Goal: Information Seeking & Learning: Learn about a topic

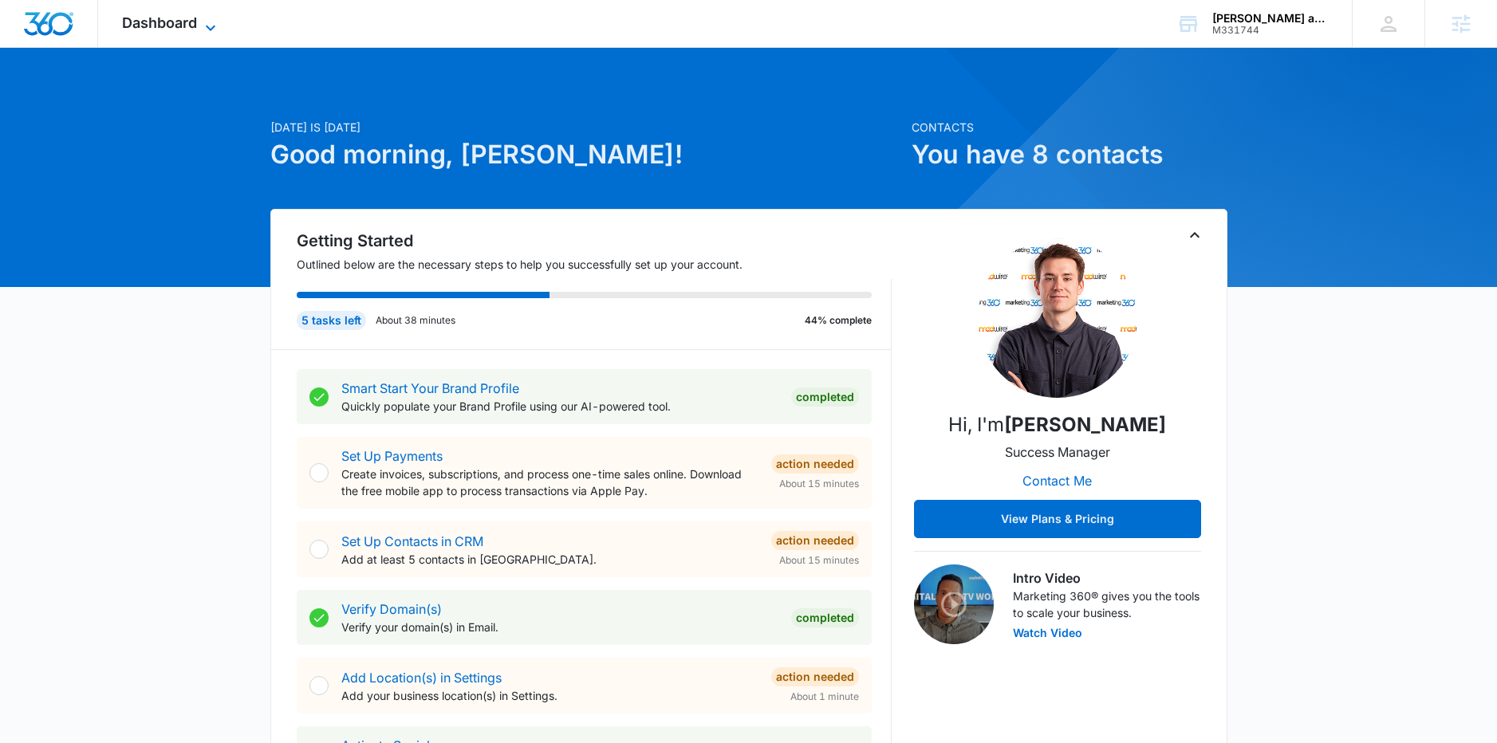
click at [204, 24] on icon at bounding box center [210, 27] width 19 height 19
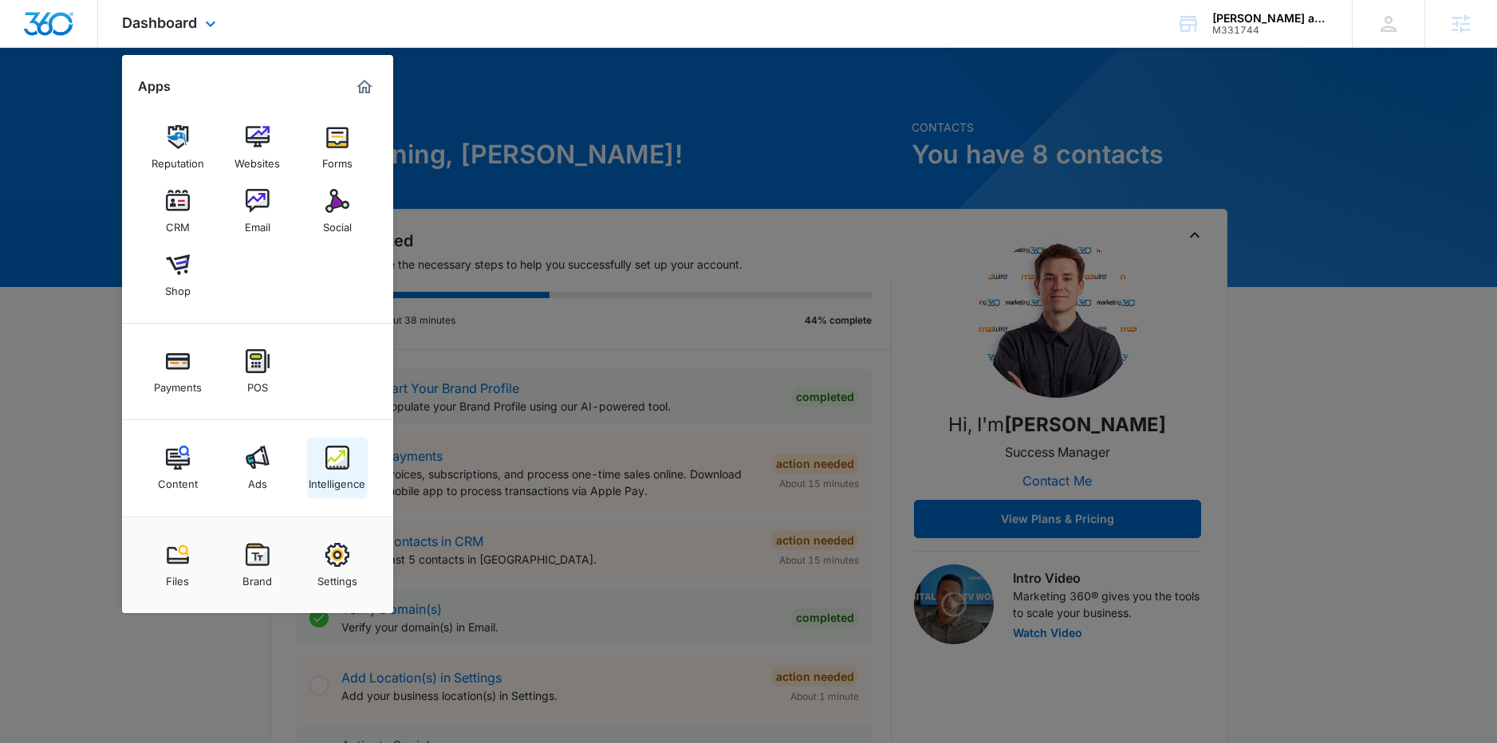
click at [335, 467] on img at bounding box center [337, 458] width 24 height 24
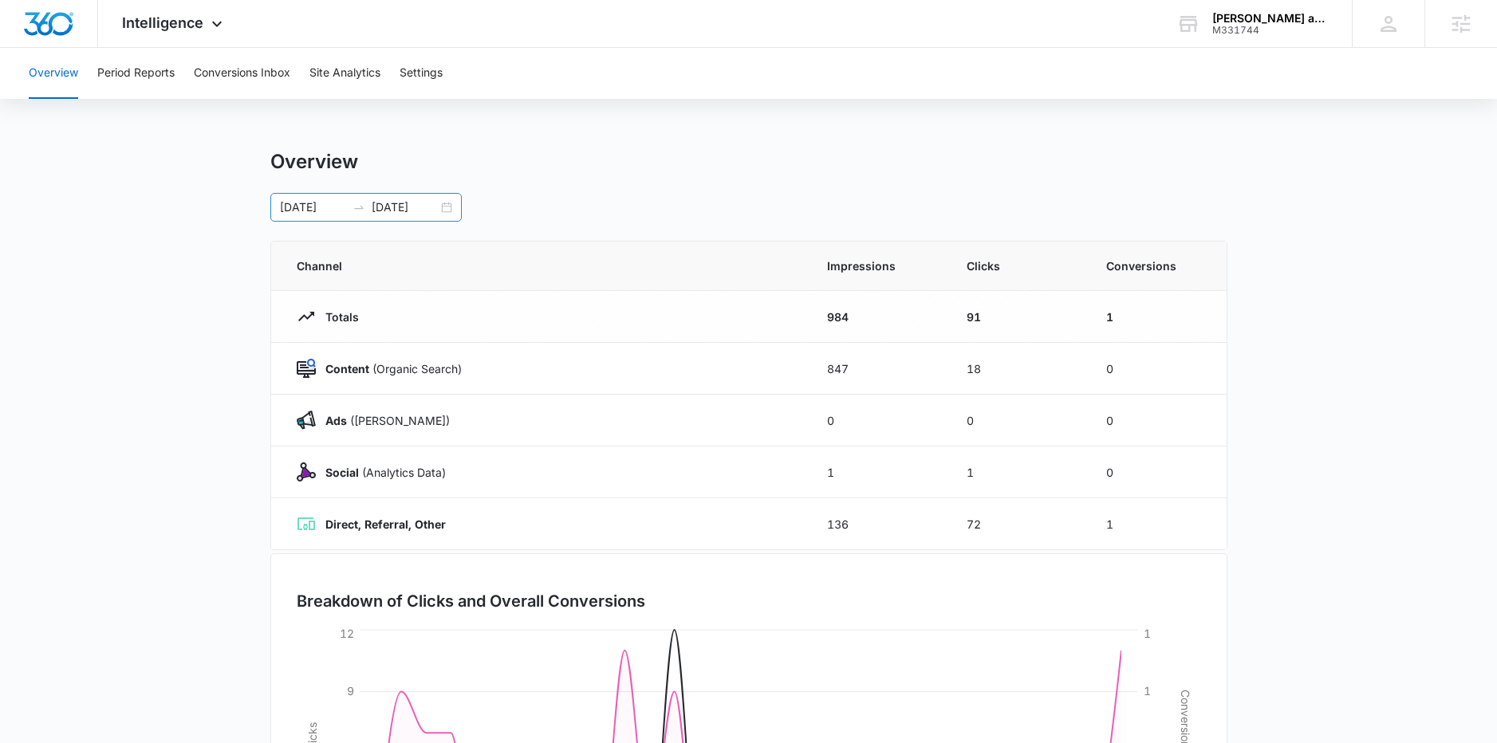
click at [451, 207] on div "[DATE] [DATE]" at bounding box center [365, 207] width 191 height 29
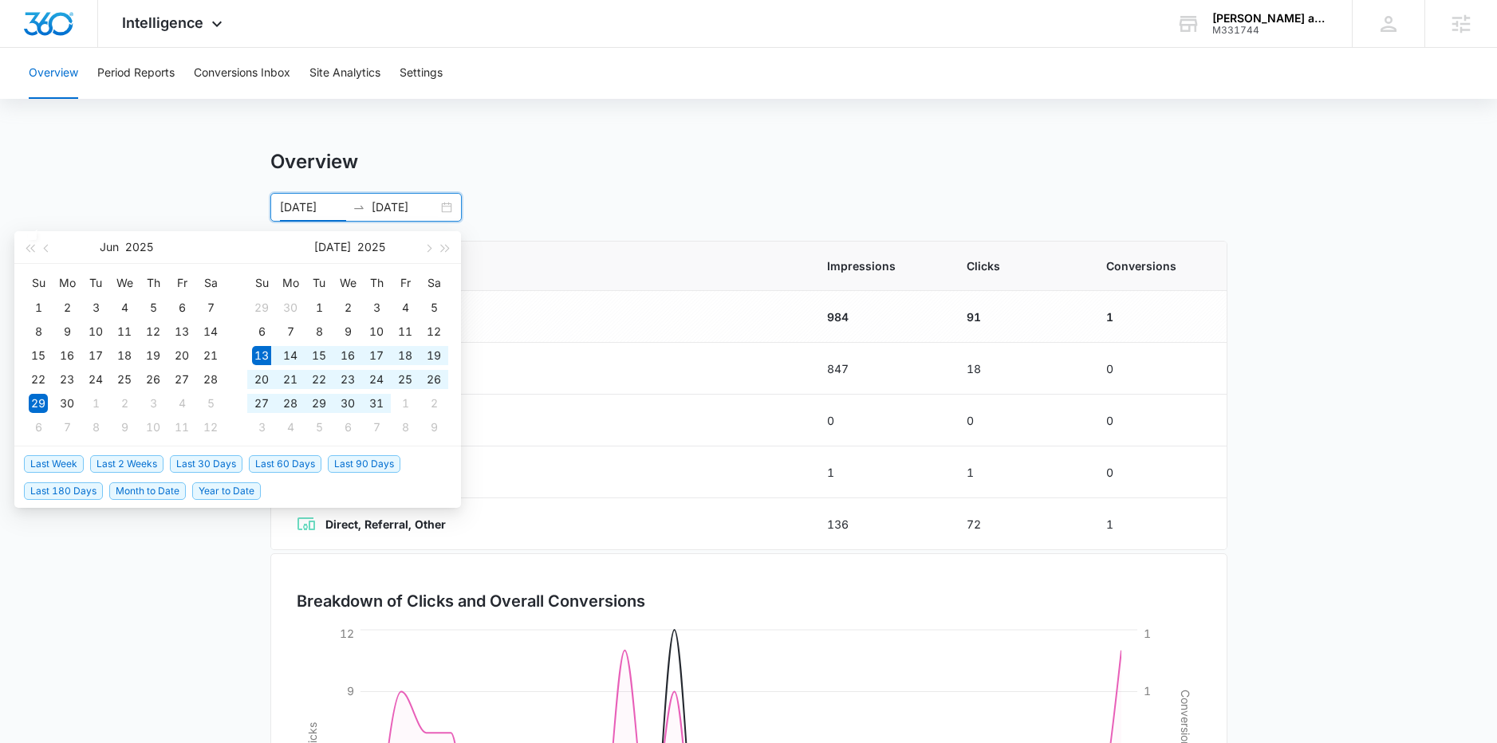
click at [228, 461] on span "Last 30 Days" at bounding box center [206, 464] width 73 height 18
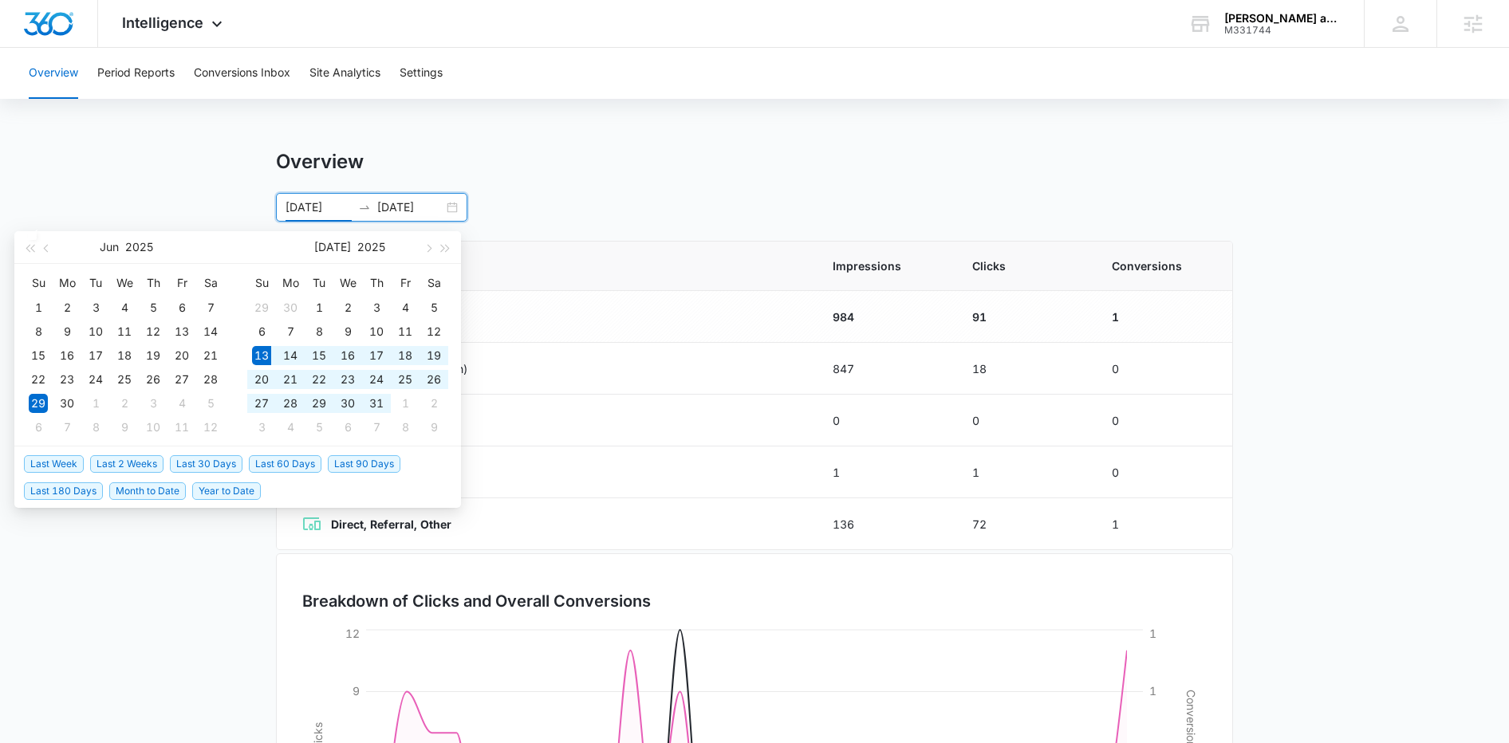
type input "[DATE]"
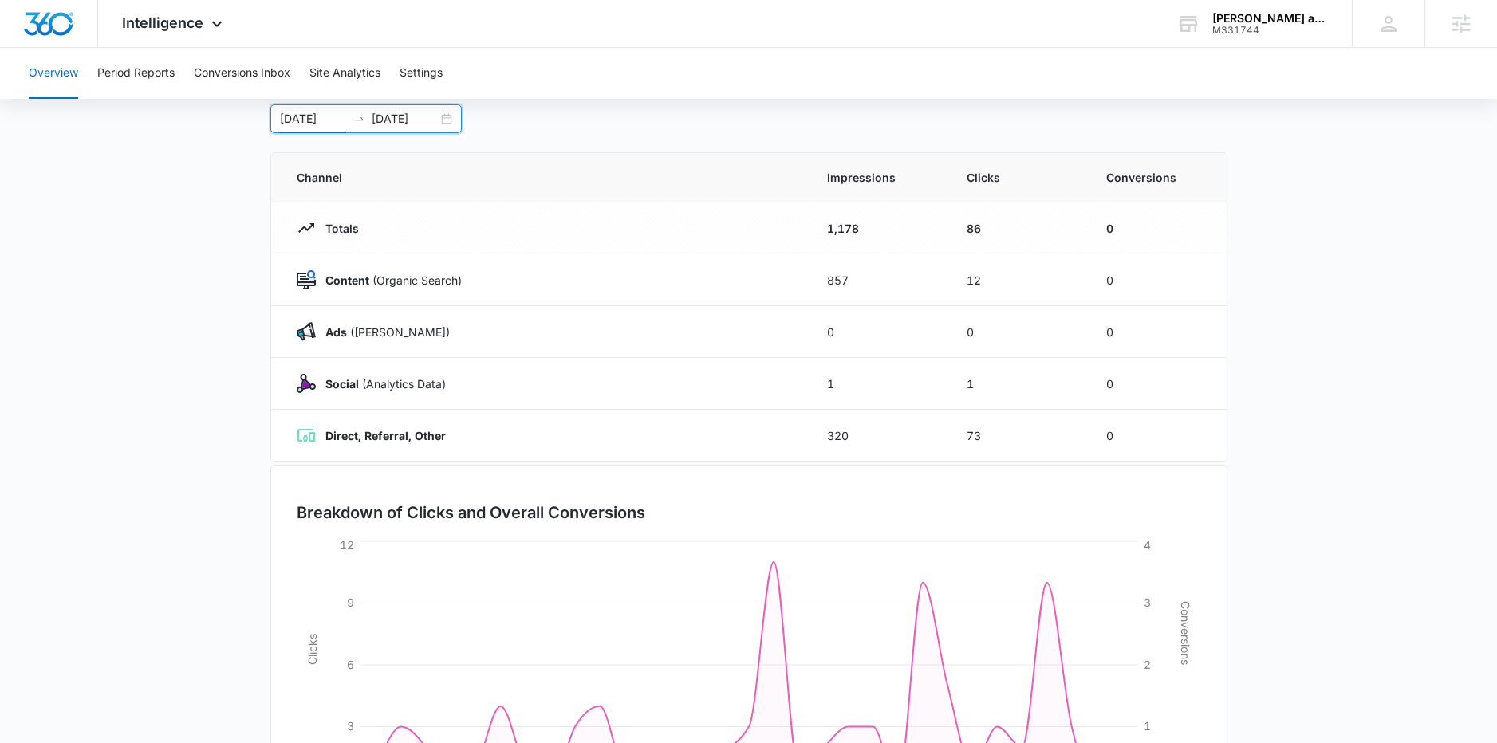
scroll to position [69, 0]
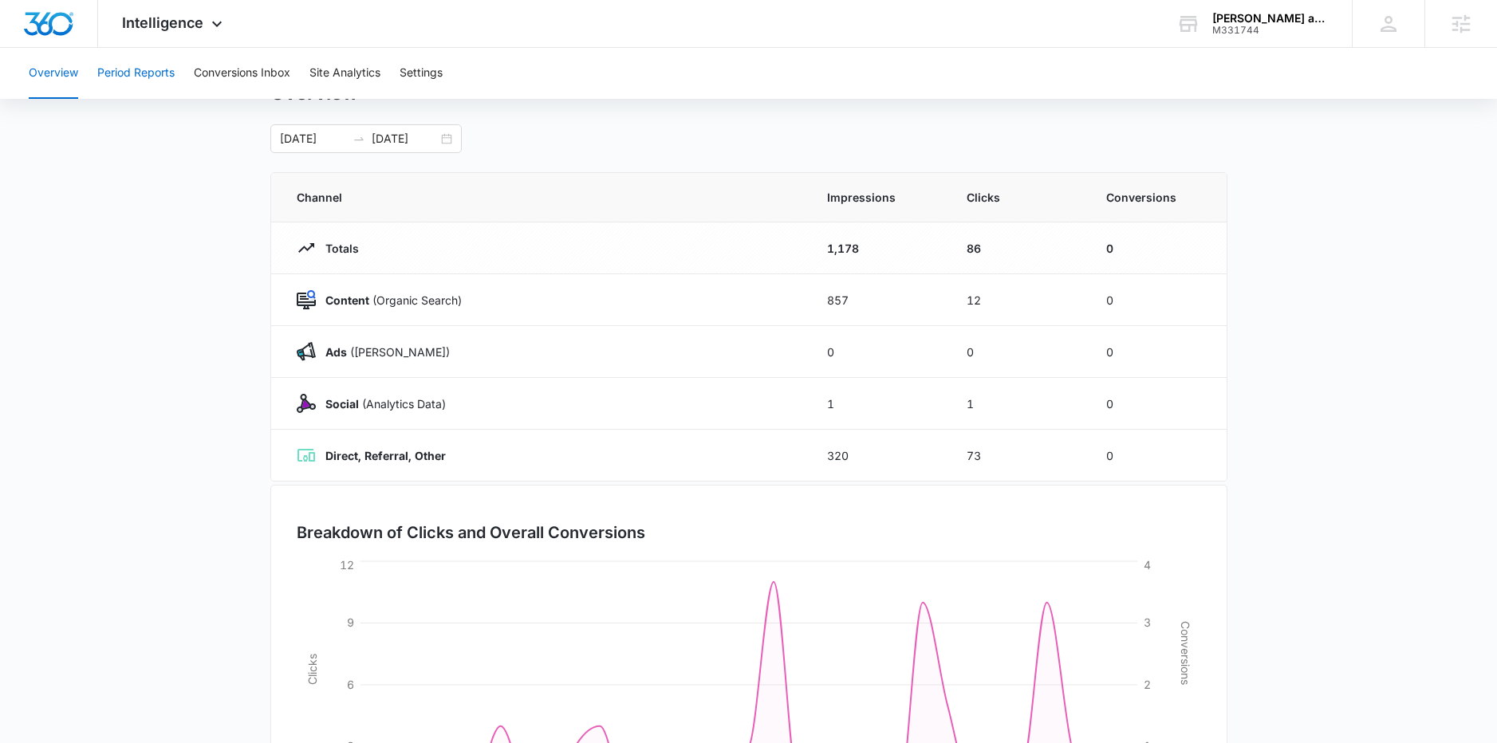
click at [146, 81] on button "Period Reports" at bounding box center [135, 73] width 77 height 51
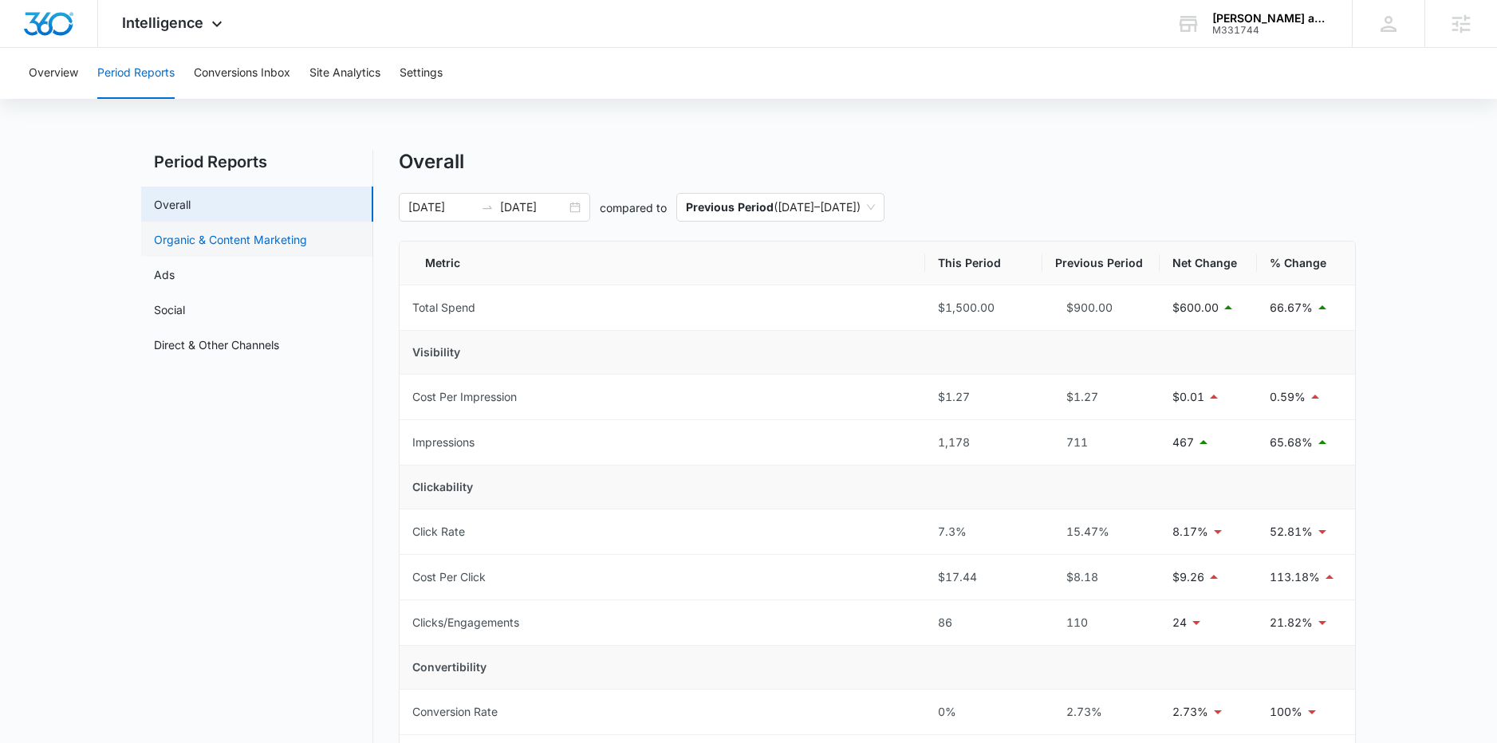
click at [243, 241] on link "Organic & Content Marketing" at bounding box center [230, 239] width 153 height 17
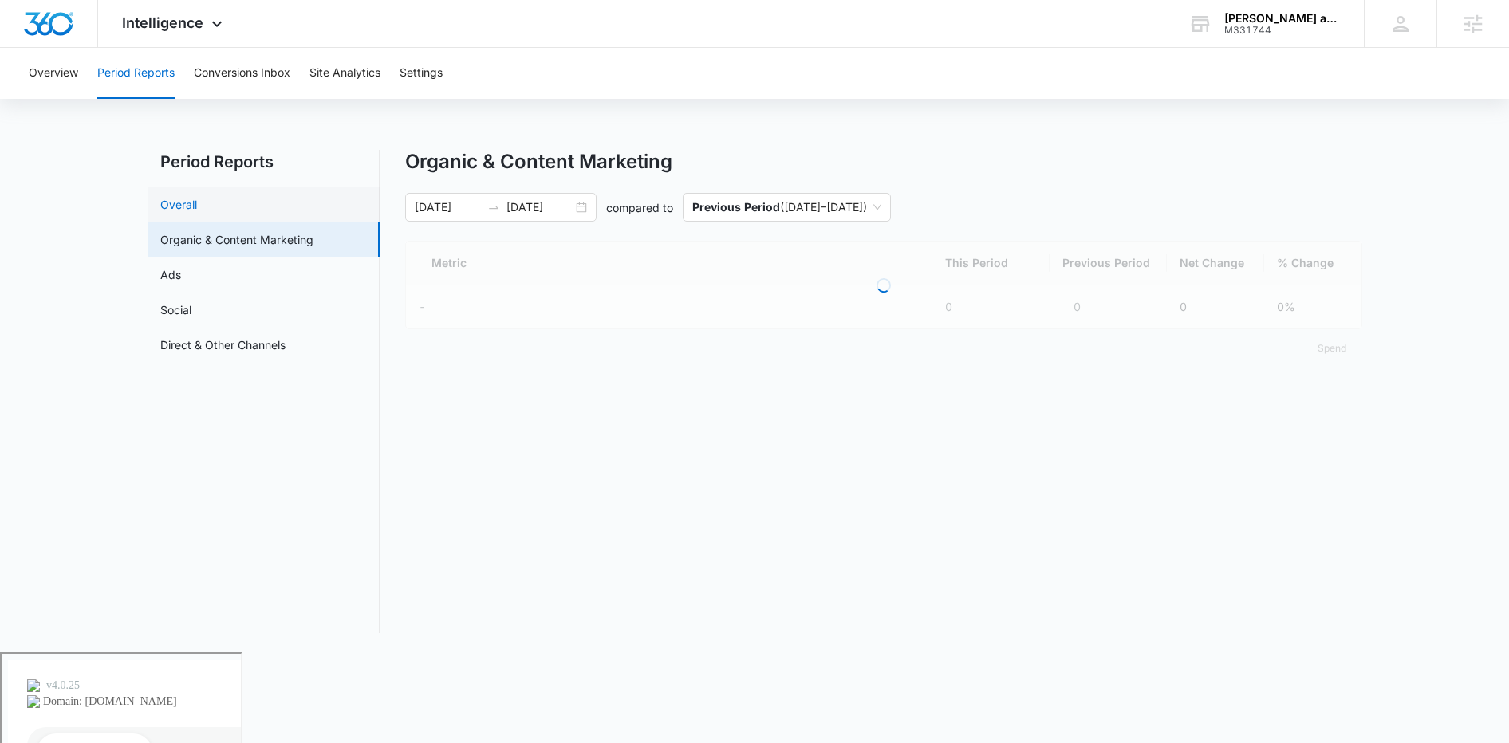
click at [197, 207] on link "Overall" at bounding box center [178, 204] width 37 height 17
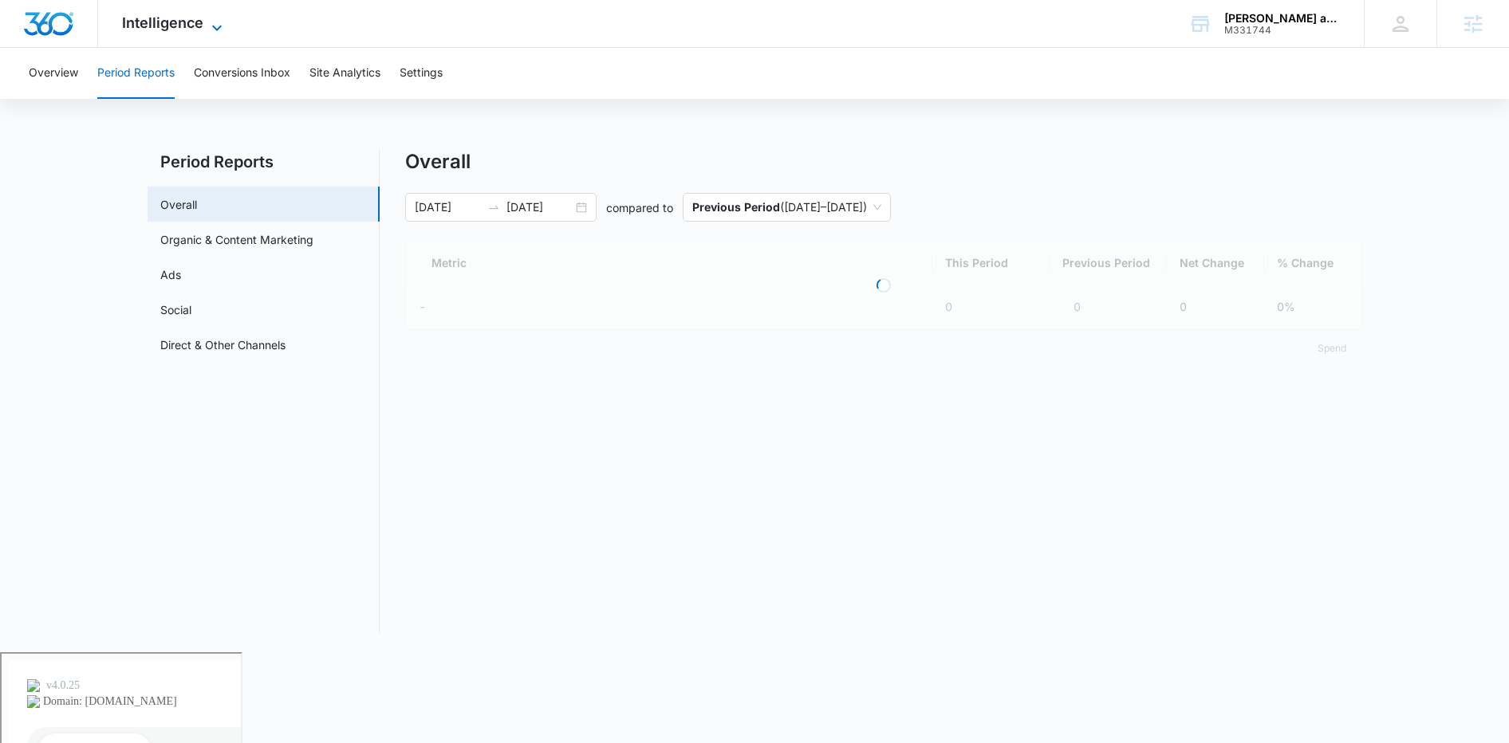
click at [171, 23] on span "Intelligence" at bounding box center [162, 22] width 81 height 17
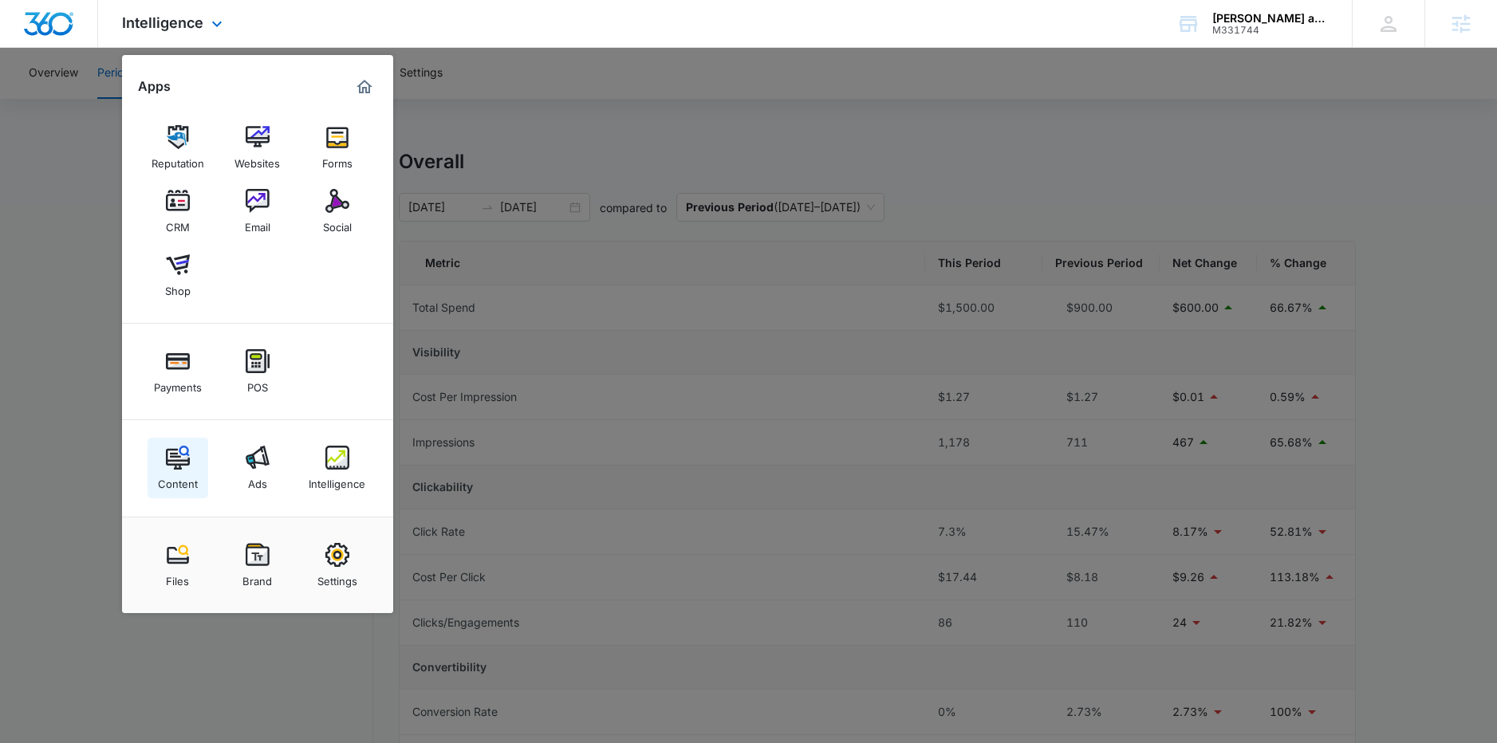
click at [176, 460] on img at bounding box center [178, 458] width 24 height 24
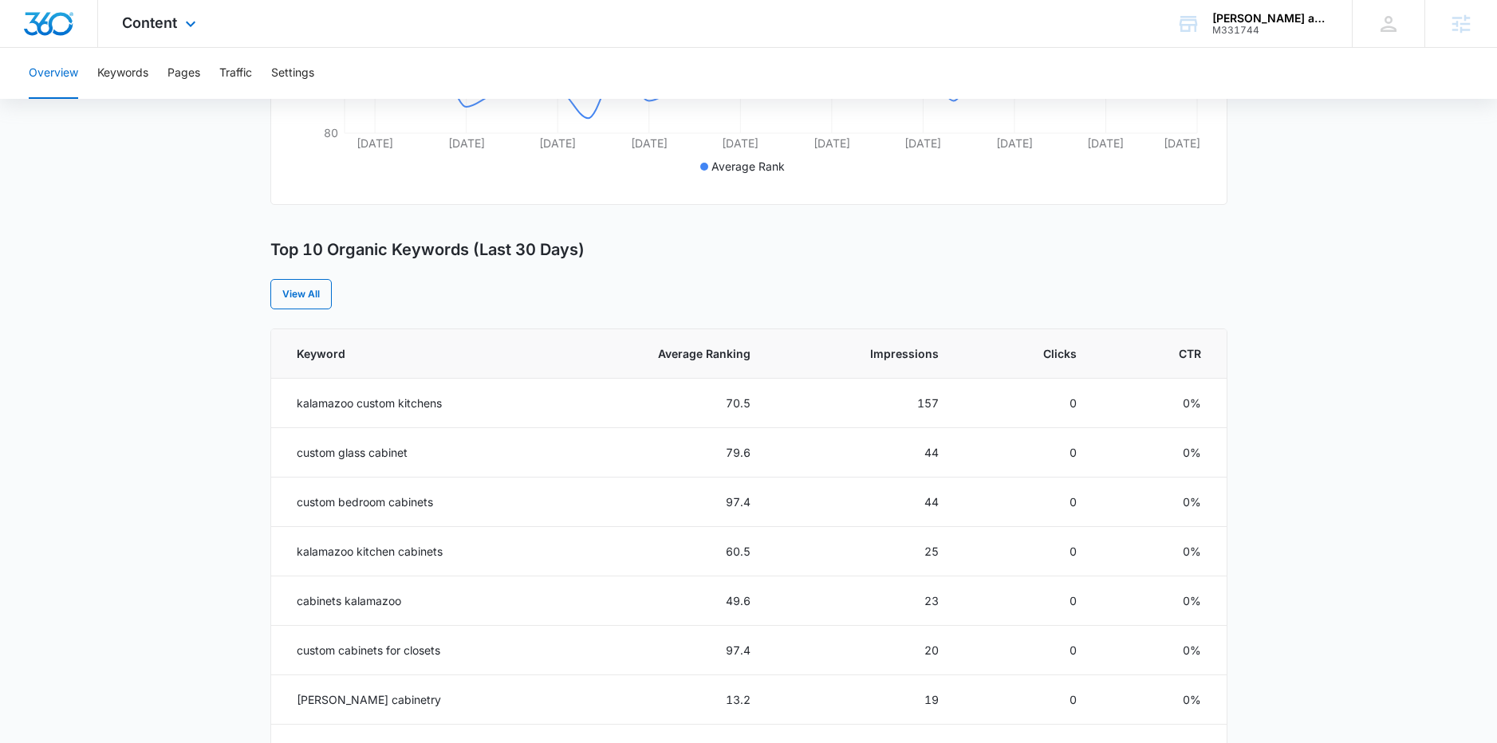
scroll to position [498, 0]
click at [126, 85] on button "Keywords" at bounding box center [122, 73] width 51 height 51
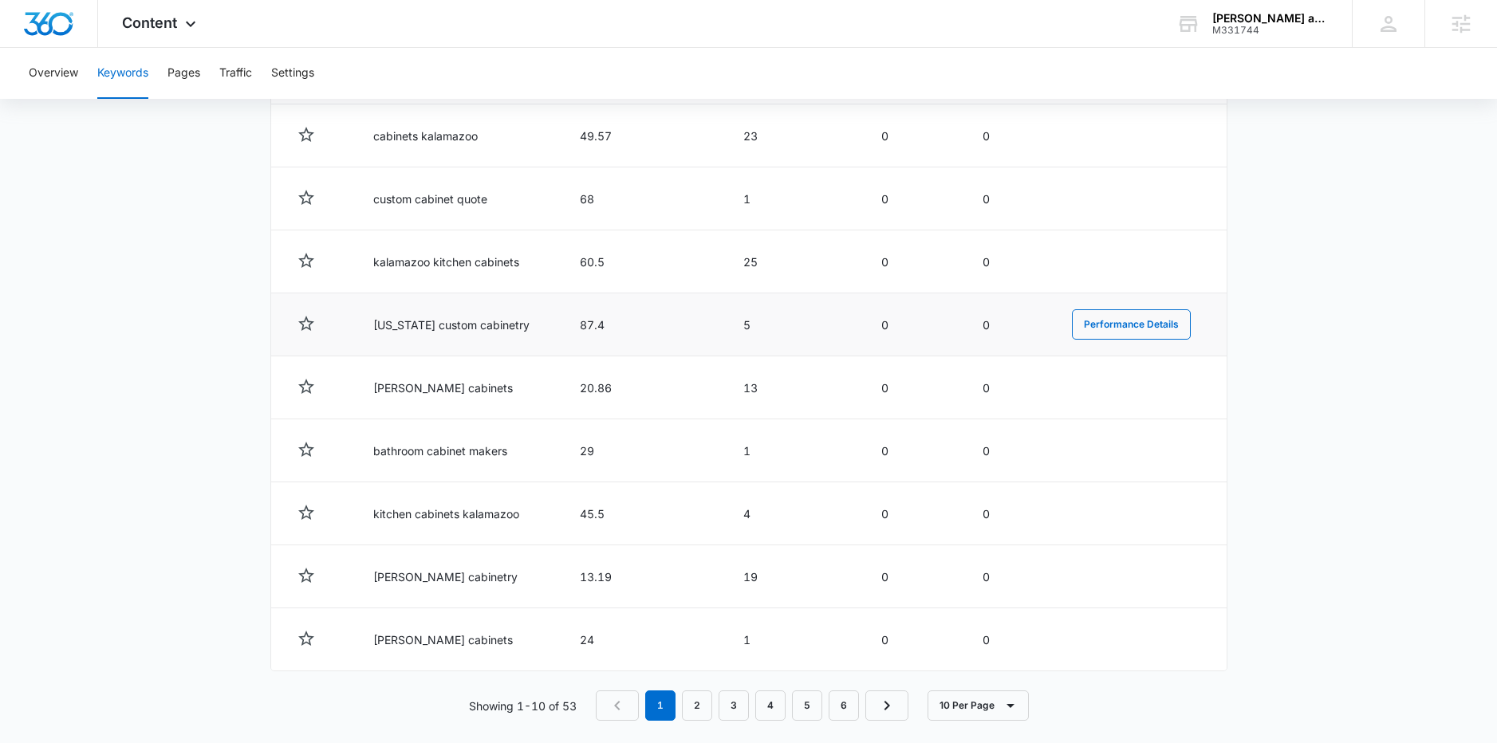
scroll to position [706, 0]
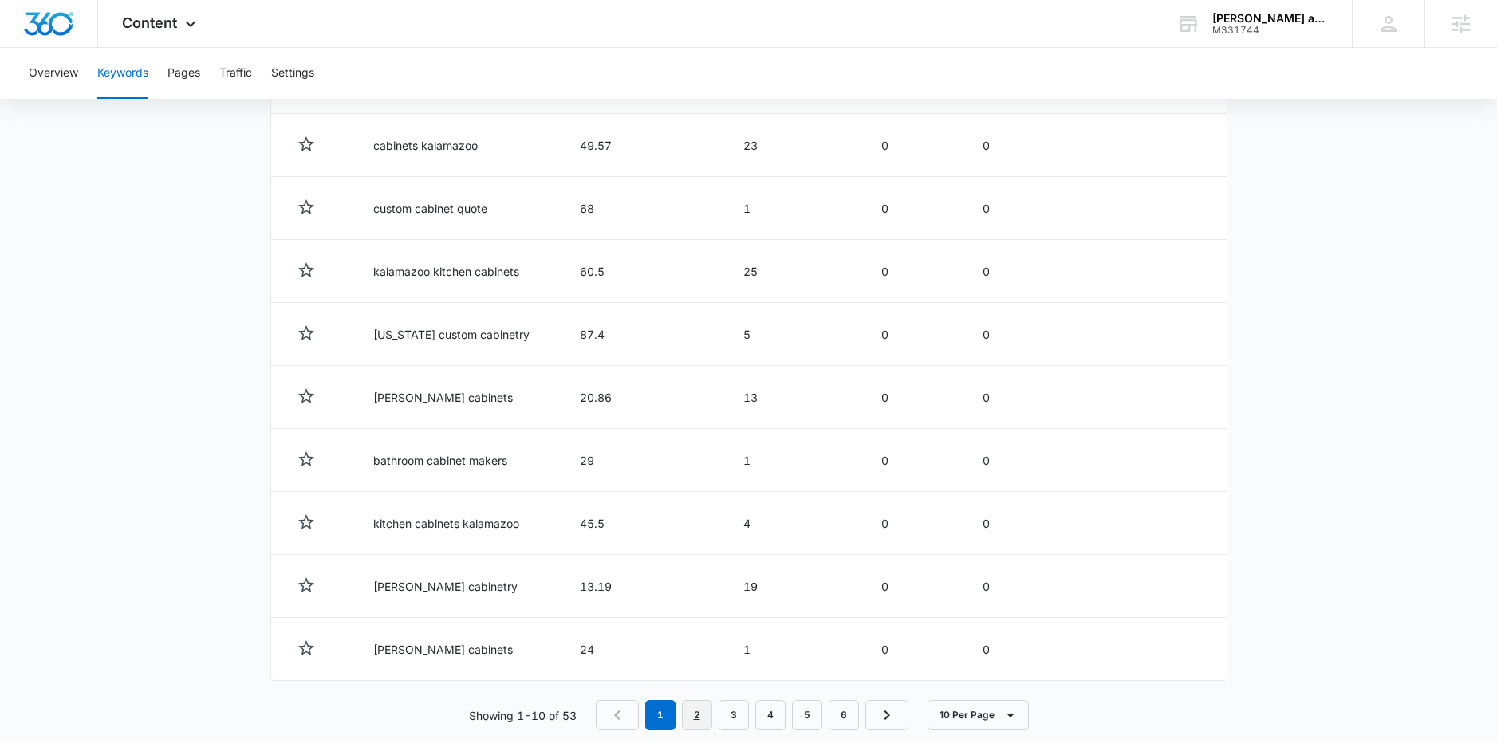
click at [704, 714] on link "2" at bounding box center [697, 715] width 30 height 30
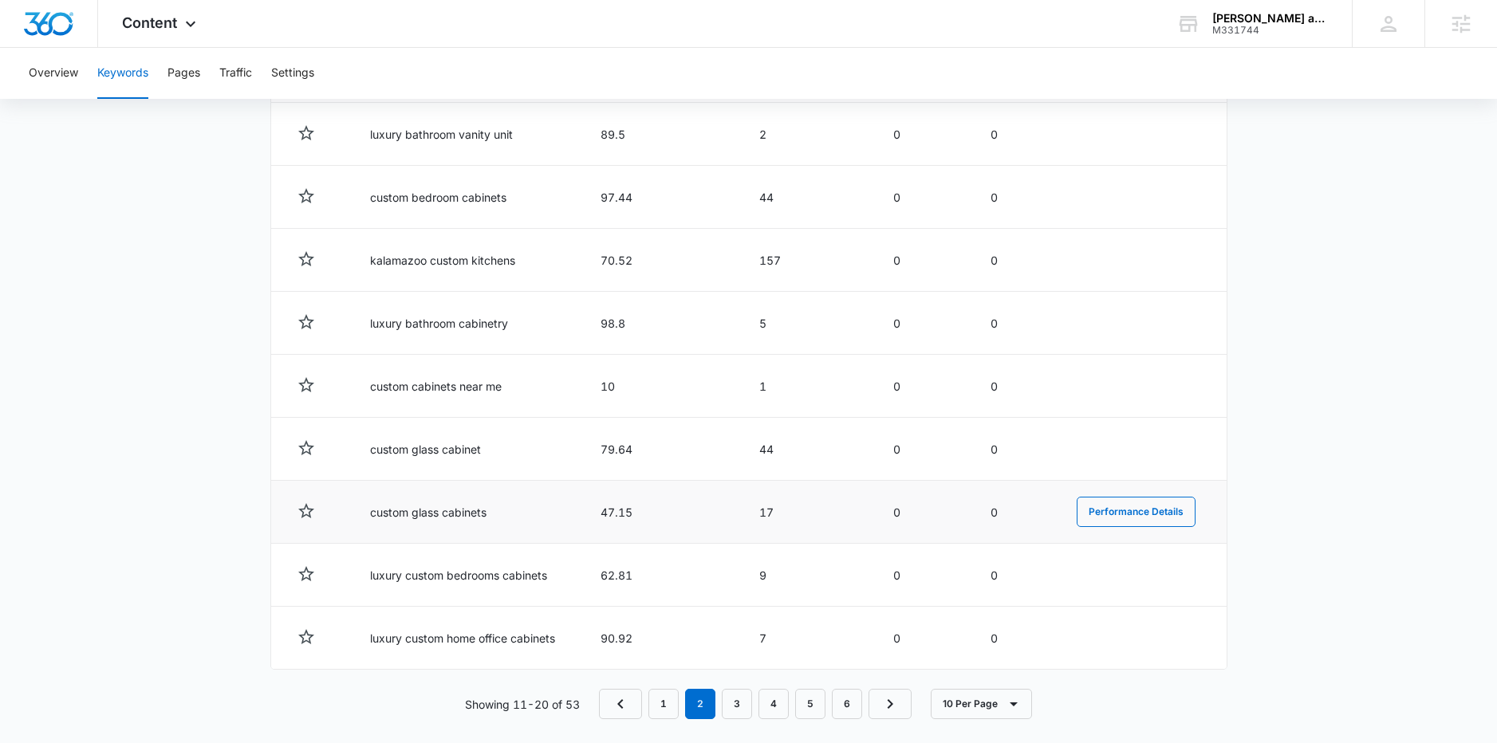
scroll to position [731, 0]
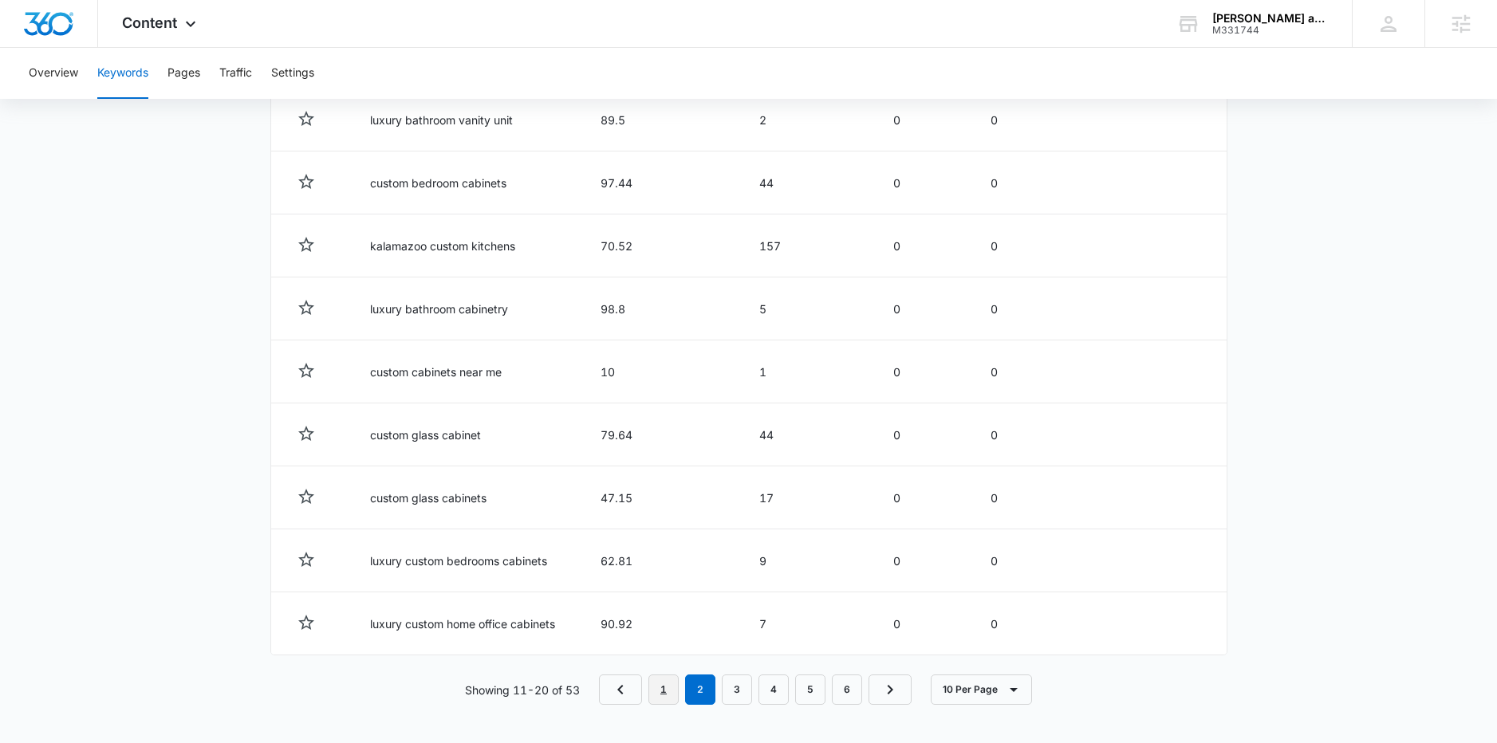
click at [667, 691] on link "1" at bounding box center [663, 690] width 30 height 30
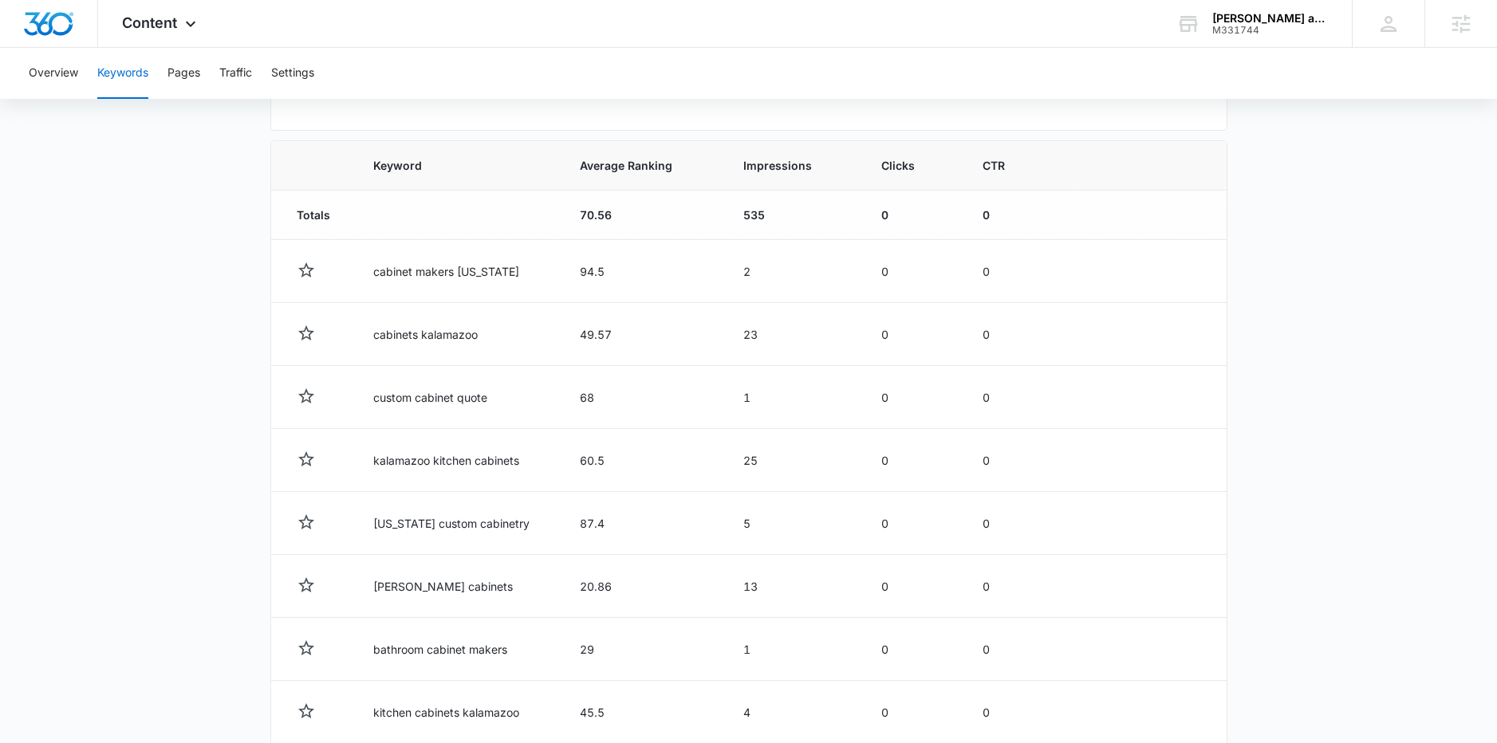
scroll to position [518, 0]
click at [181, 81] on button "Pages" at bounding box center [183, 73] width 33 height 51
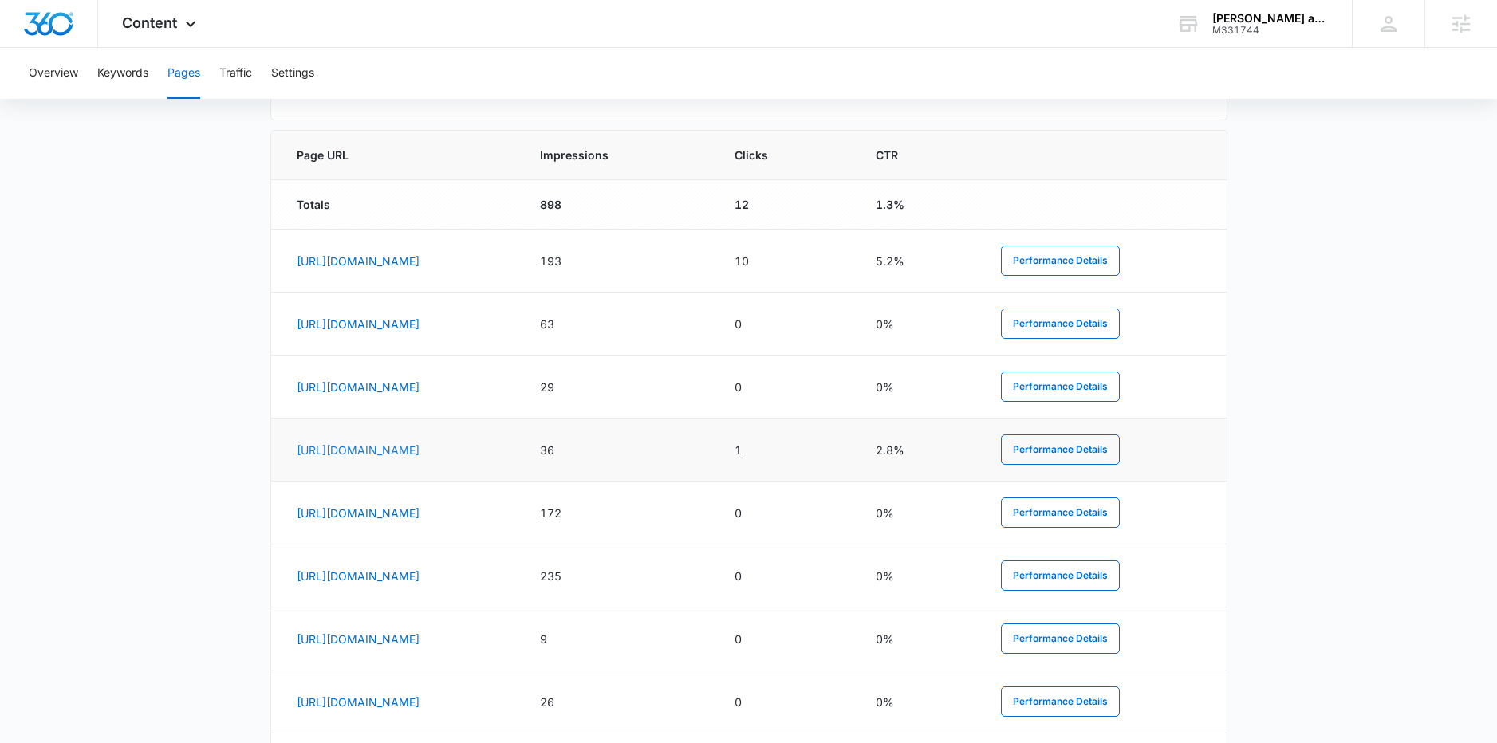
scroll to position [641, 0]
click at [419, 514] on link "[URL][DOMAIN_NAME]" at bounding box center [358, 515] width 123 height 14
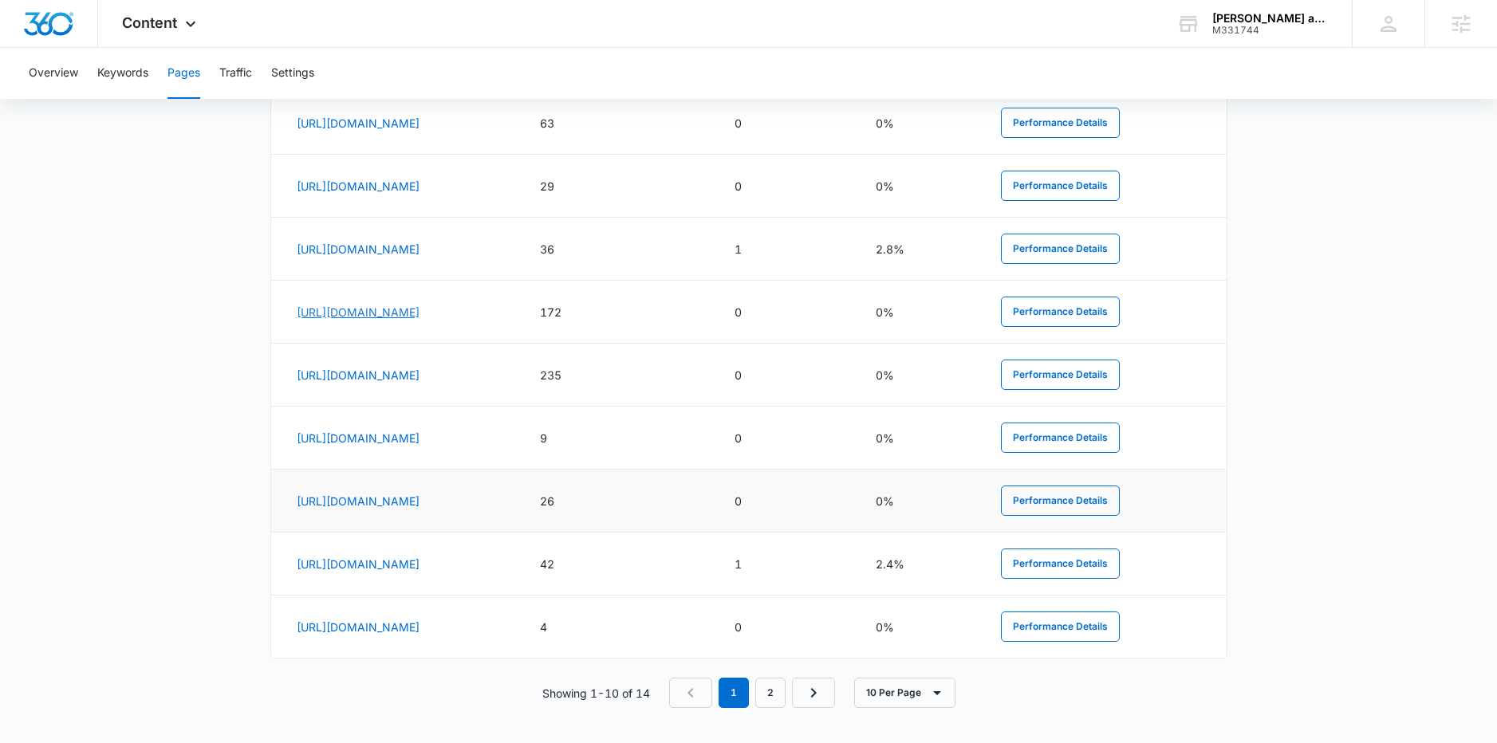
scroll to position [840, 0]
click at [452, 575] on td "[URL][DOMAIN_NAME]" at bounding box center [396, 567] width 250 height 63
click at [419, 571] on link "[URL][DOMAIN_NAME]" at bounding box center [358, 568] width 123 height 14
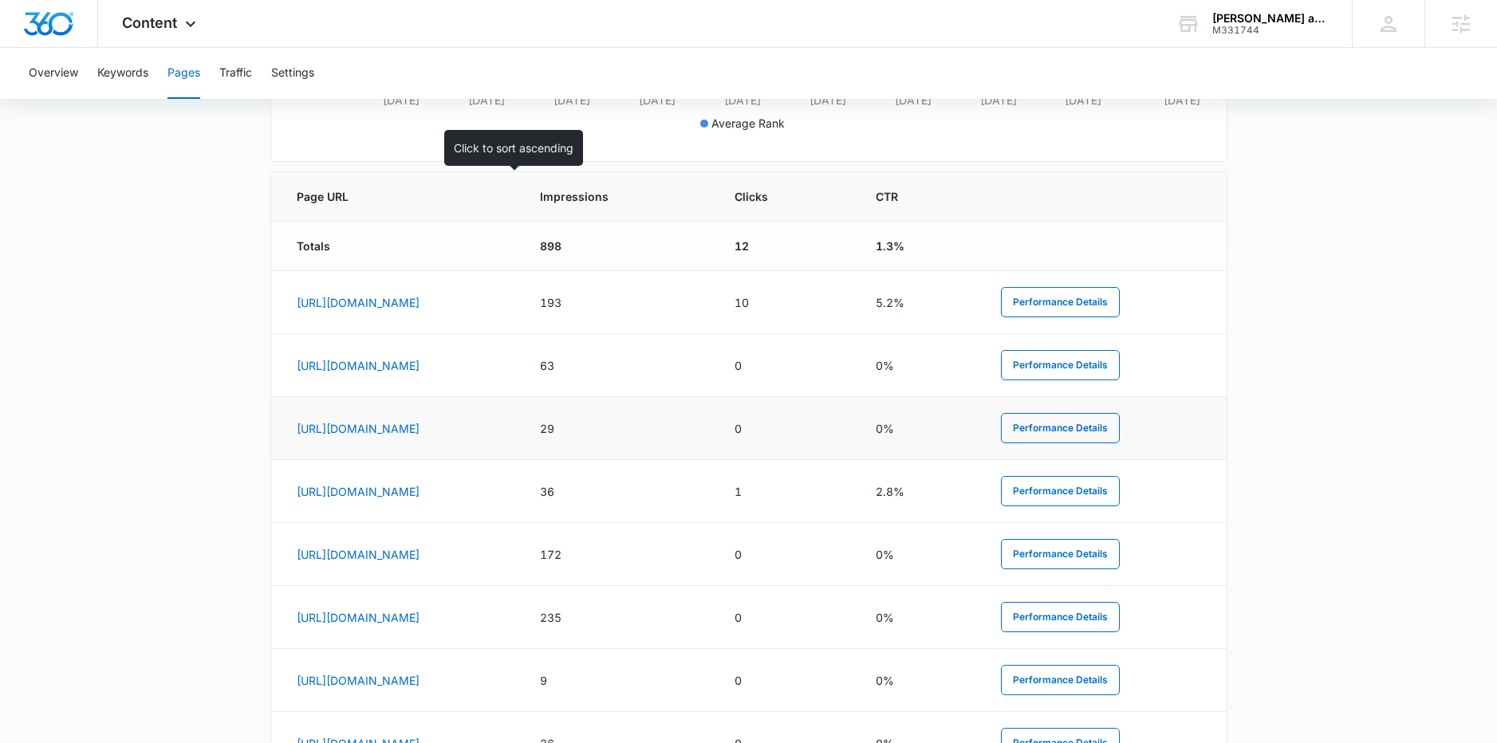
scroll to position [569, 0]
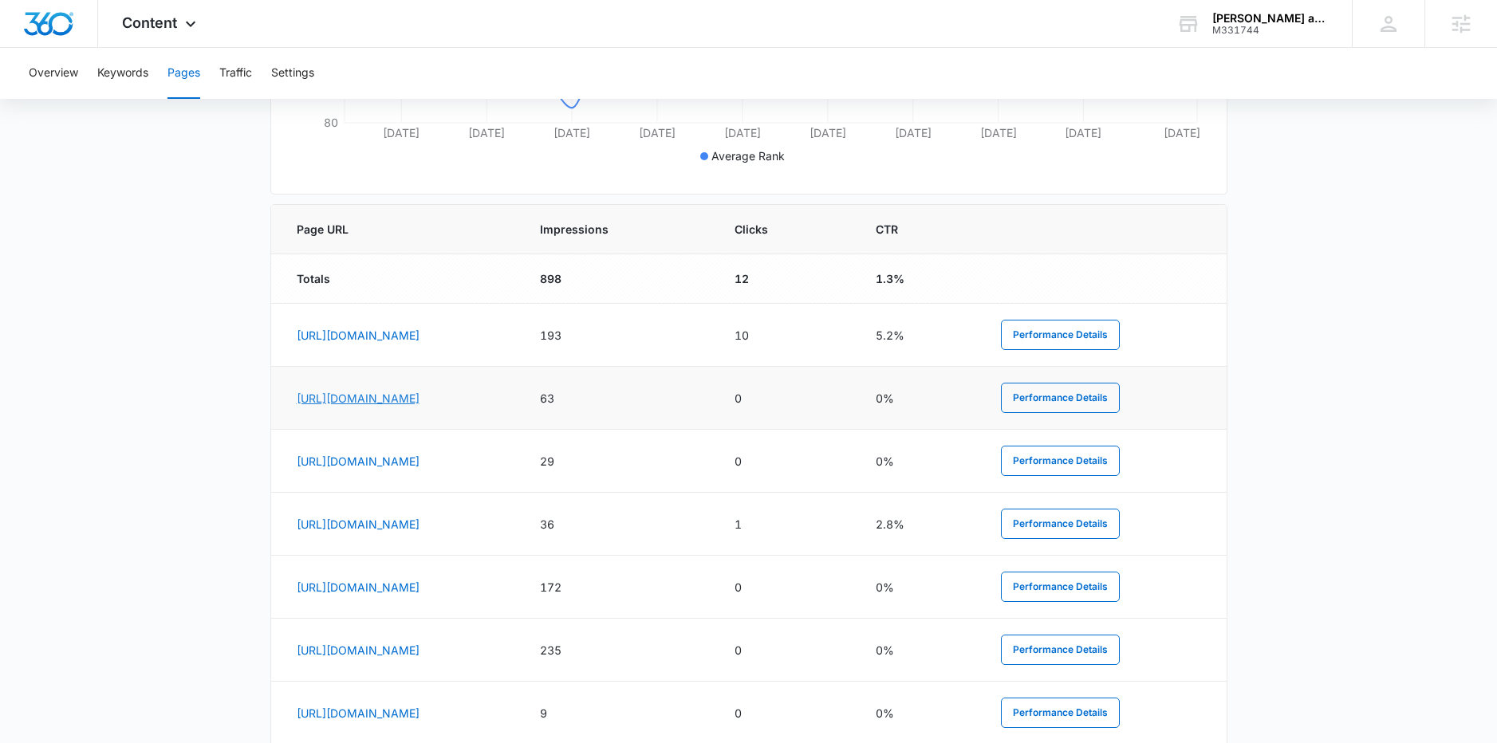
click at [419, 397] on link "[URL][DOMAIN_NAME]" at bounding box center [358, 399] width 123 height 14
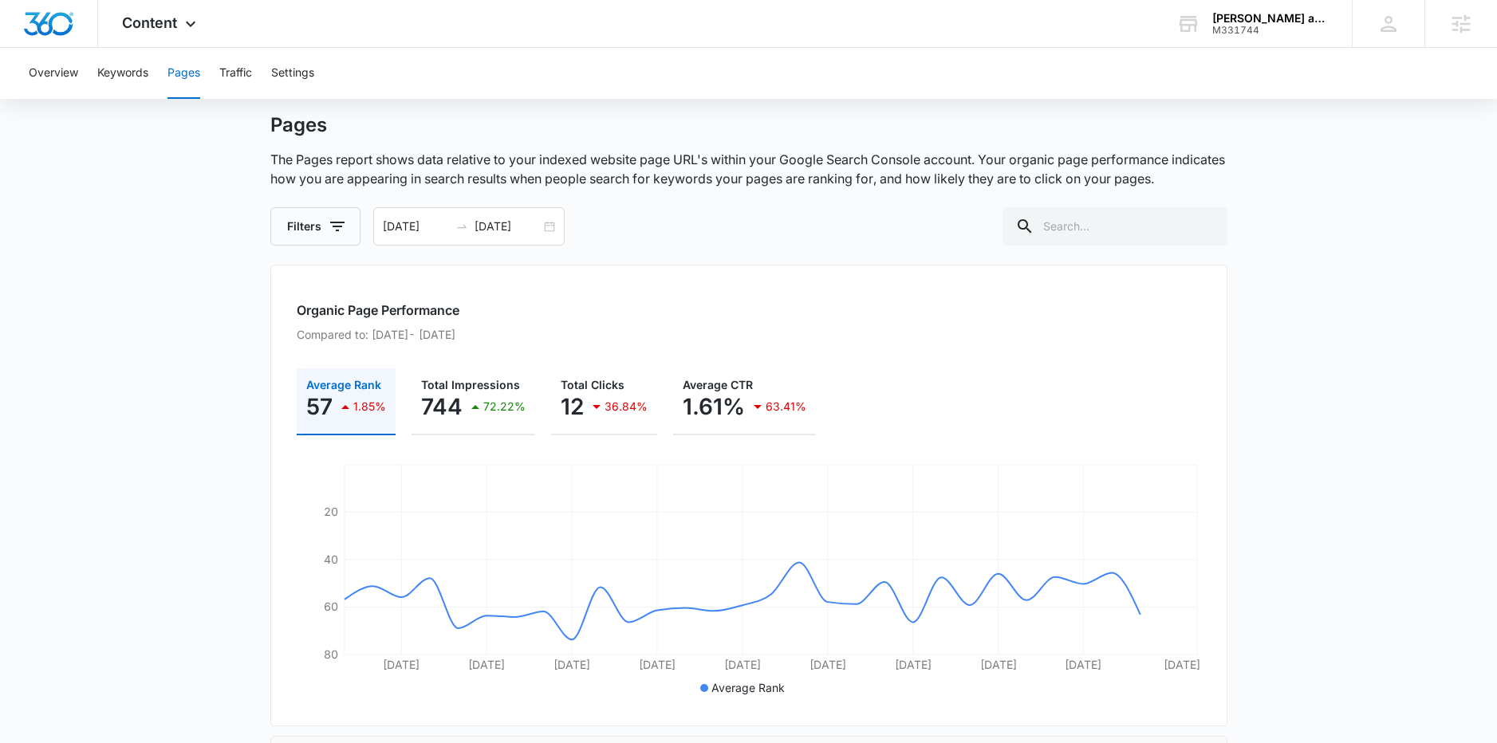
scroll to position [0, 0]
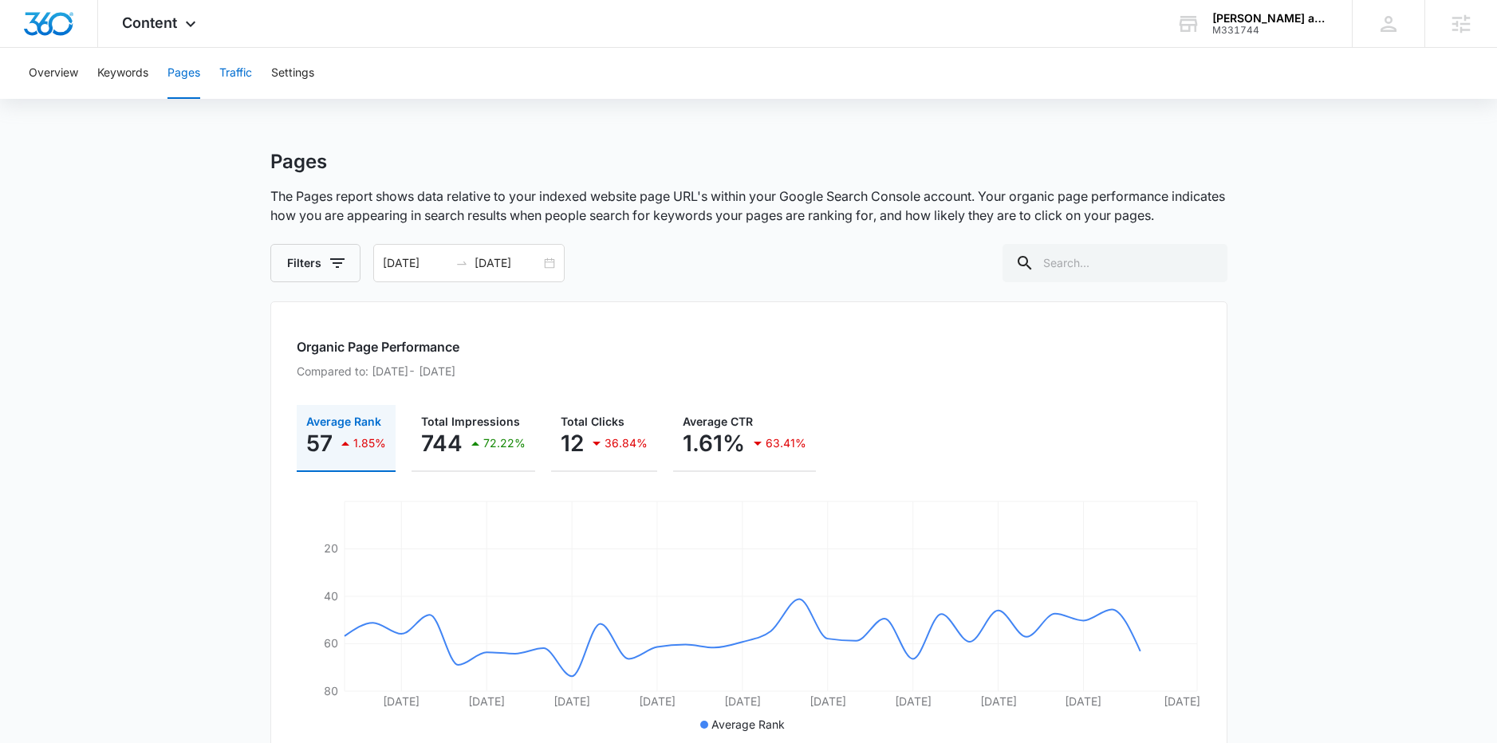
click at [242, 73] on button "Traffic" at bounding box center [235, 73] width 33 height 51
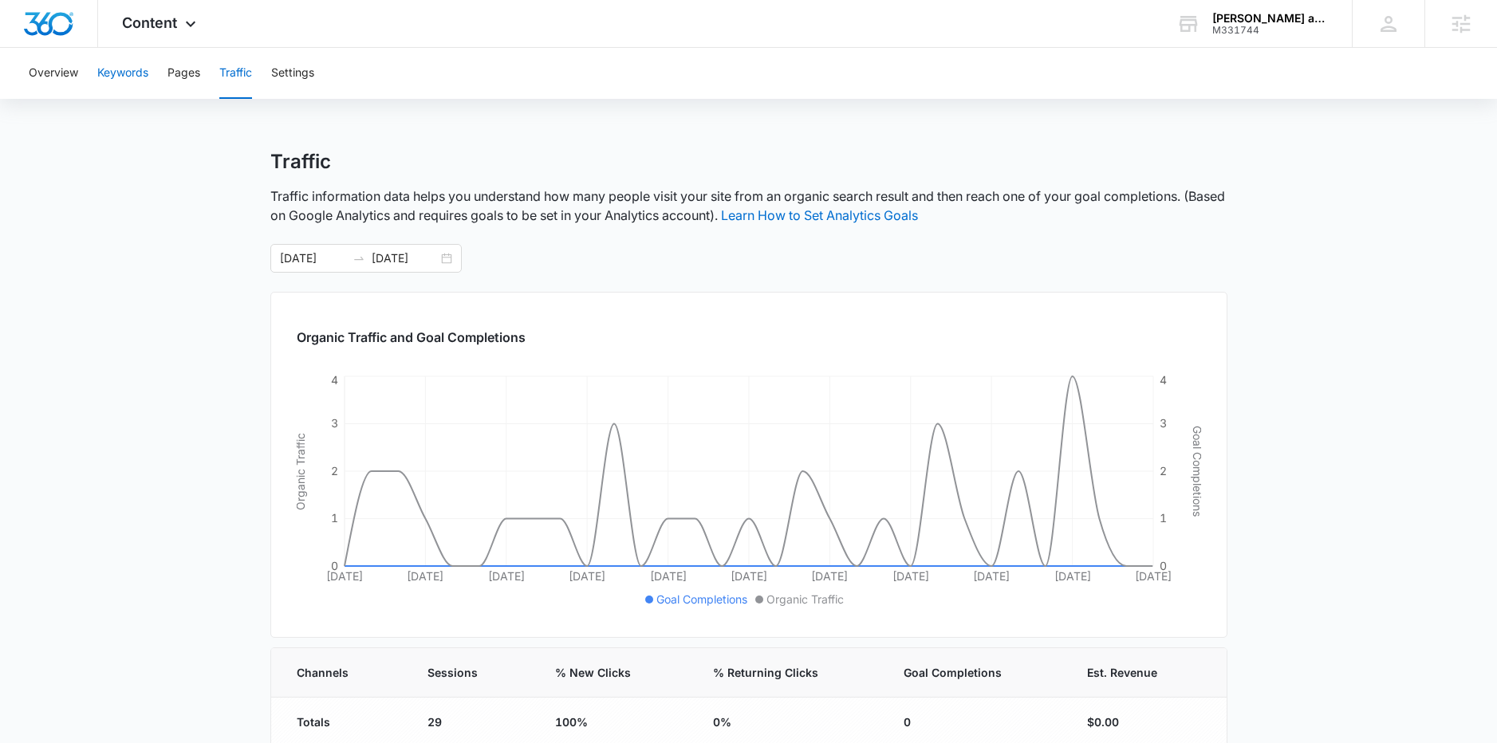
click at [101, 75] on button "Keywords" at bounding box center [122, 73] width 51 height 51
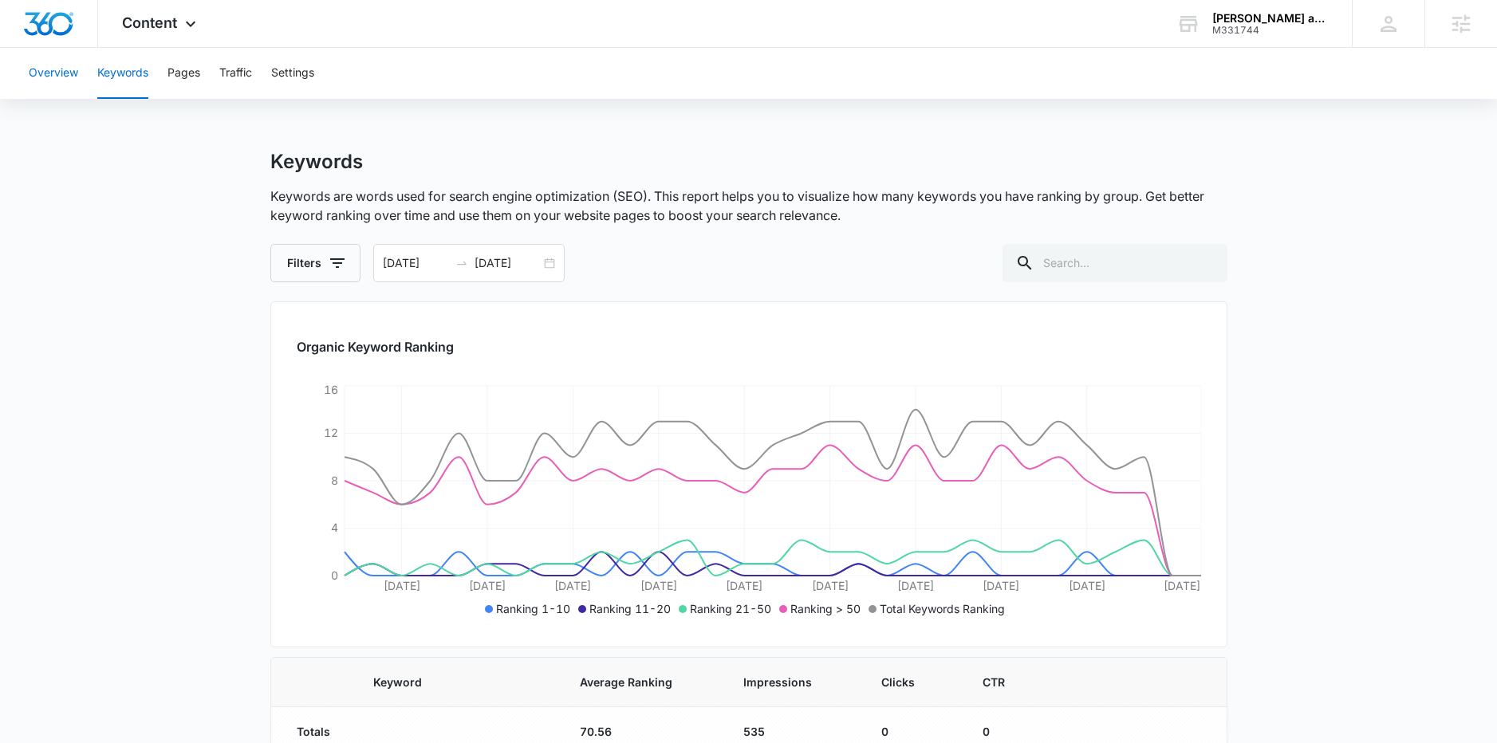
click at [71, 85] on button "Overview" at bounding box center [53, 73] width 49 height 51
